Goal: Submit feedback/report problem

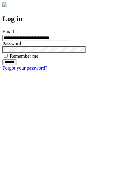
type input "**********"
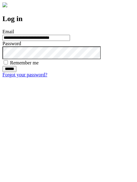
click at [16, 72] on input "******" at bounding box center [9, 69] width 14 height 6
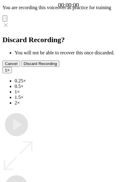
type input "**********"
